Goal: Information Seeking & Learning: Find specific fact

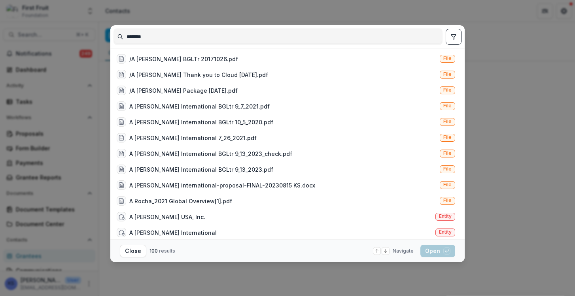
scroll to position [185, 0]
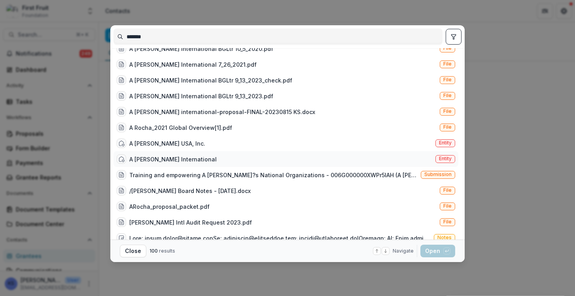
type input "*******"
click at [180, 154] on div "A [PERSON_NAME] International Entity" at bounding box center [285, 159] width 345 height 16
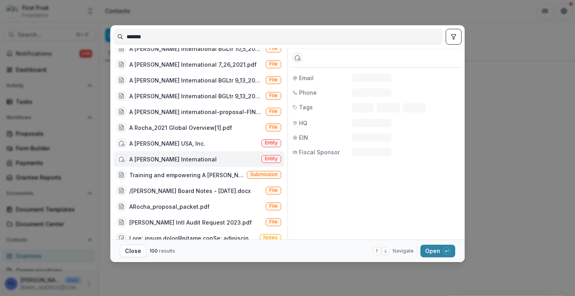
click at [180, 154] on div "A [PERSON_NAME] International Entity" at bounding box center [198, 159] width 171 height 16
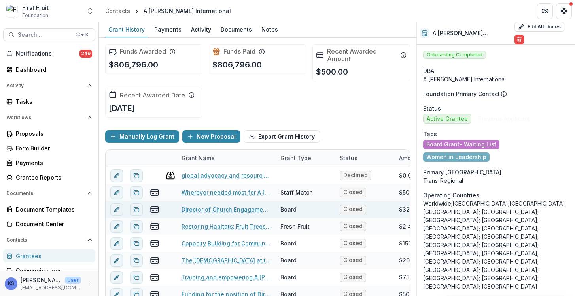
click at [251, 211] on link "Director of Church Engagement - 0068Y00001MrKB9QAN" at bounding box center [225, 209] width 89 height 8
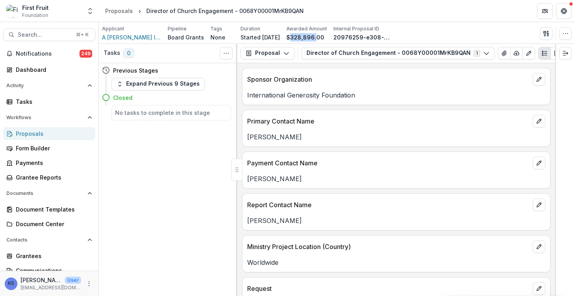
drag, startPoint x: 322, startPoint y: 37, endPoint x: 297, endPoint y: 36, distance: 24.5
click at [297, 36] on p "$328,896.00" at bounding box center [305, 37] width 38 height 8
copy p "328,896."
click at [128, 40] on span "A [PERSON_NAME] International" at bounding box center [131, 37] width 59 height 8
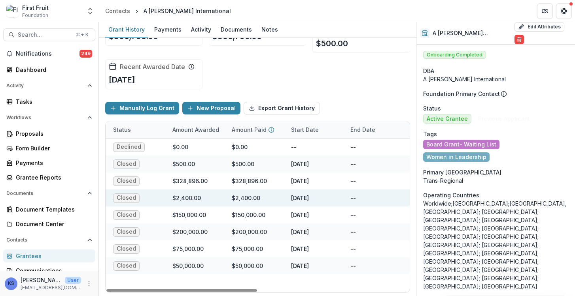
scroll to position [0, 303]
